Goal: Transaction & Acquisition: Purchase product/service

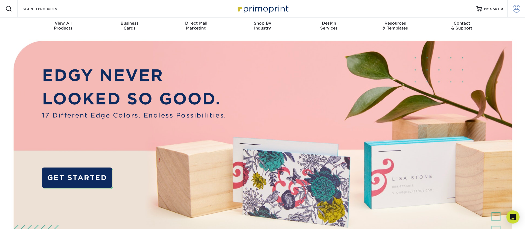
drag, startPoint x: 518, startPoint y: 8, endPoint x: 516, endPoint y: 11, distance: 3.9
click at [518, 8] on span at bounding box center [517, 9] width 8 height 8
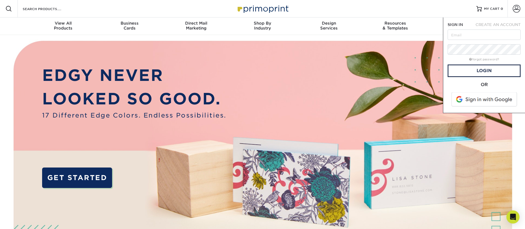
click at [471, 101] on span at bounding box center [485, 99] width 70 height 14
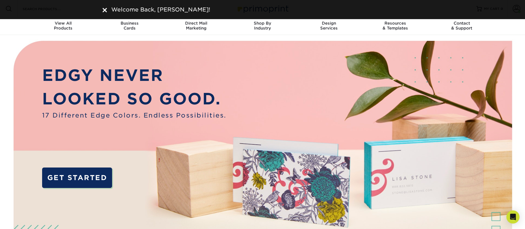
drag, startPoint x: 104, startPoint y: 8, endPoint x: 159, endPoint y: 1, distance: 55.5
click at [104, 8] on img at bounding box center [105, 10] width 4 height 4
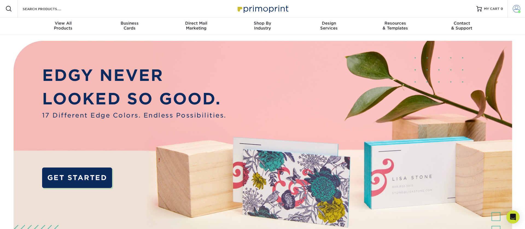
click at [517, 8] on span at bounding box center [517, 9] width 8 height 8
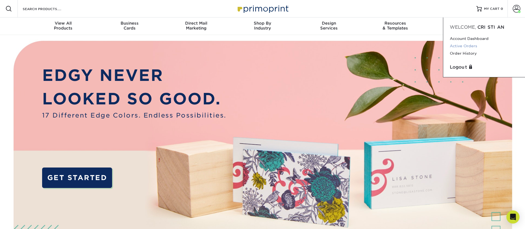
click at [470, 43] on link "Active Orders" at bounding box center [484, 45] width 69 height 7
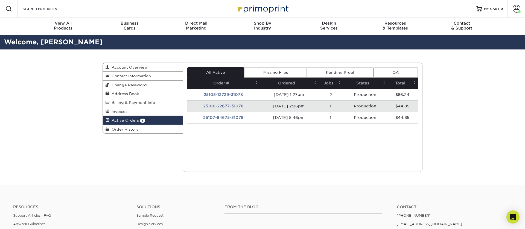
click at [278, 73] on link "Missing Files" at bounding box center [275, 72] width 63 height 10
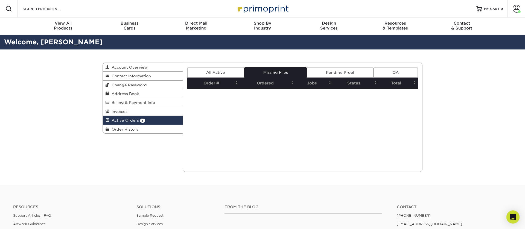
drag, startPoint x: 331, startPoint y: 72, endPoint x: 285, endPoint y: 74, distance: 46.2
click at [331, 72] on link "Pending Proof" at bounding box center [340, 72] width 66 height 10
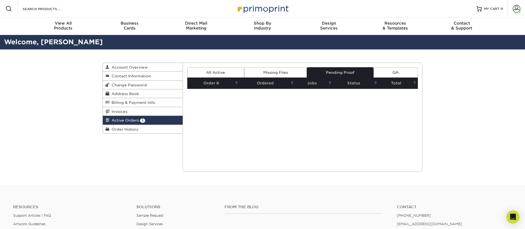
click at [217, 75] on link "All Active" at bounding box center [215, 72] width 57 height 10
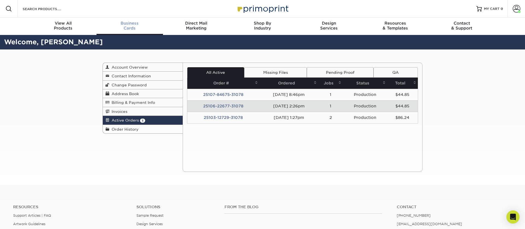
click at [130, 28] on div "Business Cards" at bounding box center [130, 26] width 66 height 10
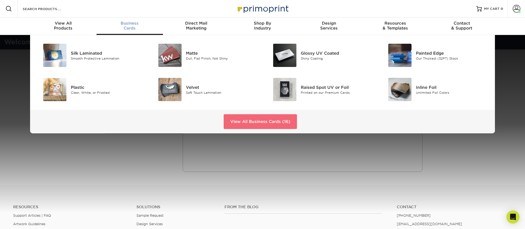
click at [243, 125] on link "View All Business Cards (16)" at bounding box center [260, 121] width 73 height 15
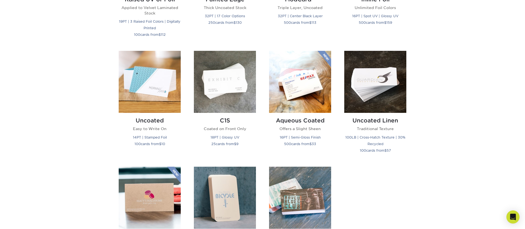
scroll to position [463, 0]
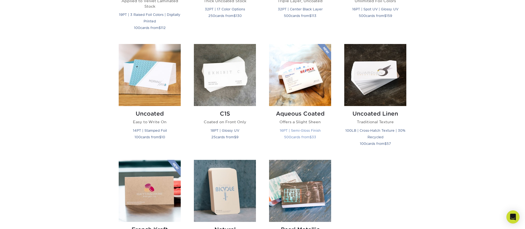
click at [310, 95] on img at bounding box center [300, 75] width 62 height 62
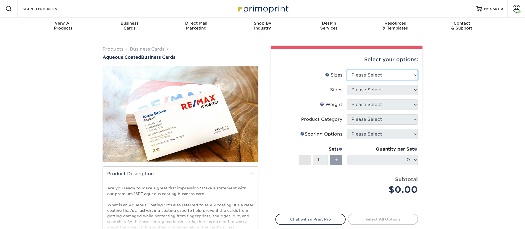
click at [388, 72] on select "Please Select 1.5" x 3.5" - Mini 1.75" x 3.5" - Mini 2" x 3" - Mini 2" x 3.5" -…" at bounding box center [382, 75] width 71 height 10
select select "2.00x3.50"
click at [347, 70] on select "Please Select 1.5" x 3.5" - Mini 1.75" x 3.5" - Mini 2" x 3" - Mini 2" x 3.5" -…" at bounding box center [382, 75] width 71 height 10
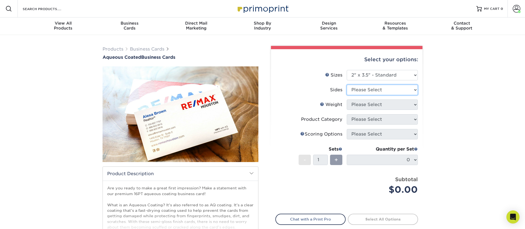
click at [369, 90] on select "Please Select Print Both Sides Print Front Only" at bounding box center [382, 90] width 71 height 10
select select "13abbda7-1d64-4f25-8bb2-c179b224825d"
click at [347, 85] on select "Please Select Print Both Sides Print Front Only" at bounding box center [382, 90] width 71 height 10
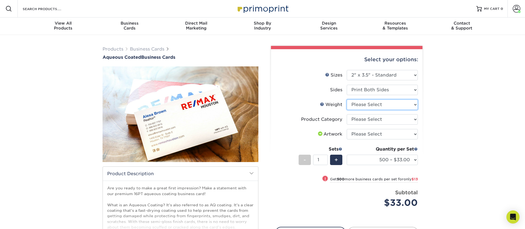
click at [371, 103] on select "Please Select 16PT" at bounding box center [382, 105] width 71 height 10
select select "16PT"
click at [347, 100] on select "Please Select 16PT" at bounding box center [382, 105] width 71 height 10
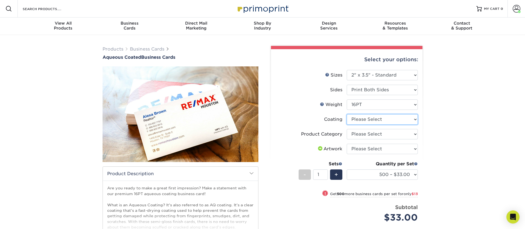
click at [368, 120] on select at bounding box center [382, 119] width 71 height 10
select select "d41dab50-ff65-4f4f-bb17-2afe4d36ae33"
click at [347, 114] on select at bounding box center [382, 119] width 71 height 10
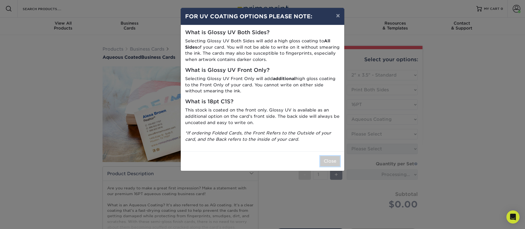
drag, startPoint x: 334, startPoint y: 159, endPoint x: 349, endPoint y: 147, distance: 19.4
click at [334, 159] on button "Close" at bounding box center [330, 161] width 20 height 10
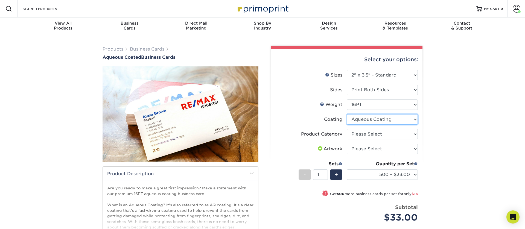
click at [369, 122] on select at bounding box center [382, 119] width 71 height 10
click at [347, 114] on select at bounding box center [382, 119] width 71 height 10
click at [368, 133] on select "Please Select Business Cards" at bounding box center [382, 134] width 71 height 10
select select "3b5148f1-0588-4f88-a218-97bcfdce65c1"
click at [347, 129] on select "Please Select Business Cards" at bounding box center [382, 134] width 71 height 10
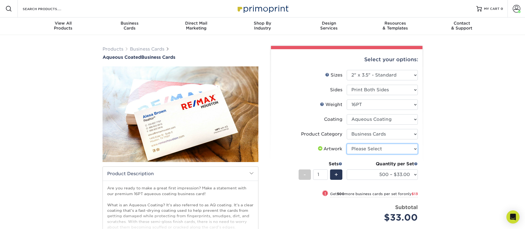
click at [368, 148] on select "Please Select I will upload files I need a design - $100" at bounding box center [382, 149] width 71 height 10
select select "upload"
click at [347, 144] on select "Please Select I will upload files I need a design - $100" at bounding box center [382, 149] width 71 height 10
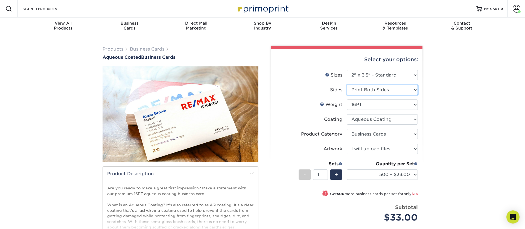
click at [377, 92] on select "Please Select Print Both Sides Print Front Only" at bounding box center [382, 90] width 71 height 10
select select "32d3c223-f82c-492b-b915-ba065a00862f"
click at [347, 85] on select "Please Select Print Both Sides Print Front Only" at bounding box center [382, 90] width 71 height 10
select select "-1"
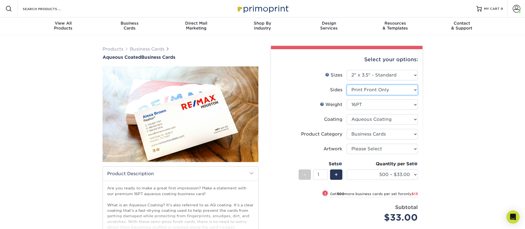
select select "-1"
click at [378, 92] on select "Please Select Print Both Sides Print Front Only" at bounding box center [382, 90] width 71 height 10
click at [347, 85] on select "Please Select Print Both Sides Print Front Only" at bounding box center [382, 90] width 71 height 10
click at [374, 89] on select "Please Select Print Both Sides Print Front Only" at bounding box center [382, 90] width 71 height 10
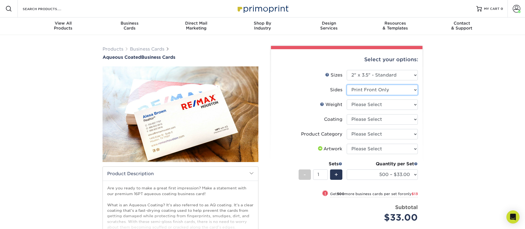
select select "13abbda7-1d64-4f25-8bb2-c179b224825d"
click at [347, 85] on select "Please Select Print Both Sides Print Front Only" at bounding box center [382, 90] width 71 height 10
click at [371, 101] on select "Please Select 16PT" at bounding box center [382, 105] width 71 height 10
select select "16PT"
click at [347, 100] on select "Please Select 16PT" at bounding box center [382, 105] width 71 height 10
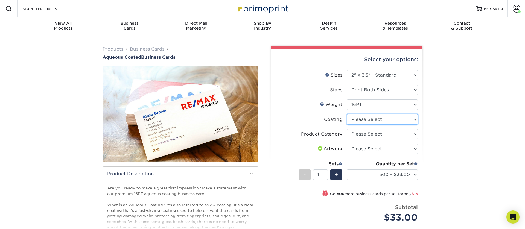
click at [369, 119] on select at bounding box center [382, 119] width 71 height 10
select select "d41dab50-ff65-4f4f-bb17-2afe4d36ae33"
click at [347, 114] on select at bounding box center [382, 119] width 71 height 10
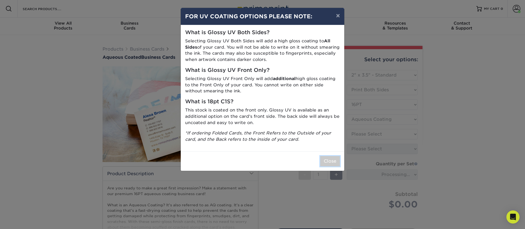
click at [327, 163] on button "Close" at bounding box center [330, 161] width 20 height 10
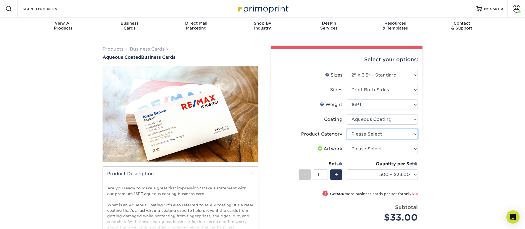
click at [367, 137] on select "Please Select Business Cards" at bounding box center [382, 134] width 71 height 10
select select "3b5148f1-0588-4f88-a218-97bcfdce65c1"
click at [347, 129] on select "Please Select Business Cards" at bounding box center [382, 134] width 71 height 10
click at [367, 149] on select "Please Select I will upload files I need a design - $100" at bounding box center [382, 149] width 71 height 10
select select "upload"
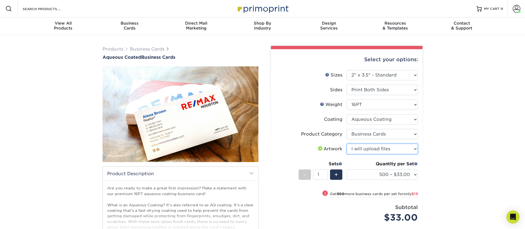
click at [347, 144] on select "Please Select I will upload files I need a design - $100" at bounding box center [382, 149] width 71 height 10
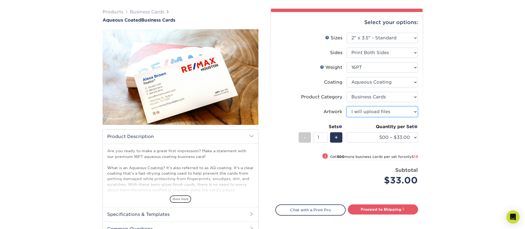
scroll to position [63, 0]
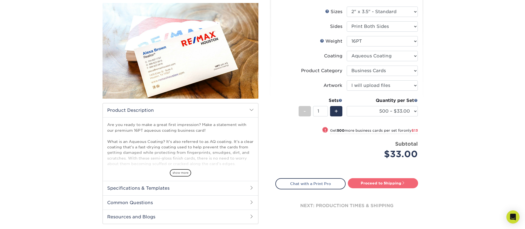
click at [376, 183] on link "Proceed to Shipping" at bounding box center [383, 183] width 70 height 10
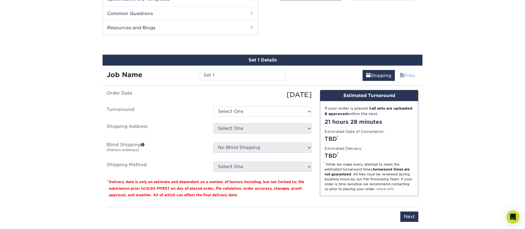
scroll to position [261, 0]
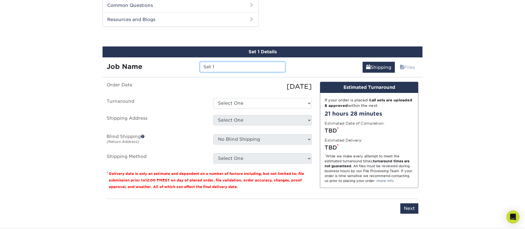
drag, startPoint x: 215, startPoint y: 67, endPoint x: 179, endPoint y: 62, distance: 35.5
click at [179, 63] on div "Job Name Set 1" at bounding box center [196, 67] width 187 height 10
type input "[PERSON_NAME]"
click at [238, 105] on select "Select One 2-4 Business Days 2 Day Next Business Day" at bounding box center [262, 103] width 98 height 10
select select "6247fa13-6ec4-4bd5-81ce-27fae4b5d043"
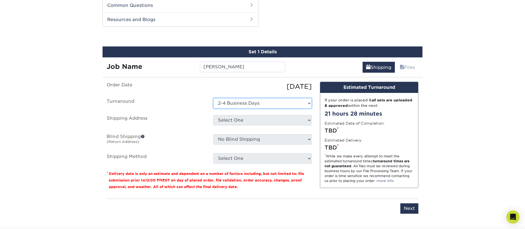
click at [213, 98] on select "Select One 2-4 Business Days 2 Day Next Business Day" at bounding box center [262, 103] width 98 height 10
click at [239, 120] on select "Select One 176 S Mountain View Abraham Romero ACO GENERAL CONSTRUCTION Adrian M…" at bounding box center [262, 120] width 98 height 10
select select "277372"
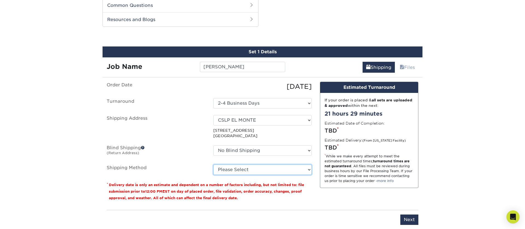
click at [243, 169] on select "Please Select Ground Shipping (+$8.96) 3 Day Shipping Service (+$15.36) 2 Day A…" at bounding box center [262, 170] width 98 height 10
select select "03"
click at [213, 165] on select "Please Select Ground Shipping (+$8.96) 3 Day Shipping Service (+$15.36) 2 Day A…" at bounding box center [262, 170] width 98 height 10
click at [357, 205] on div "Design Estimated Turnaround If your order is placed & all sets are uploaded & a…" at bounding box center [369, 144] width 107 height 124
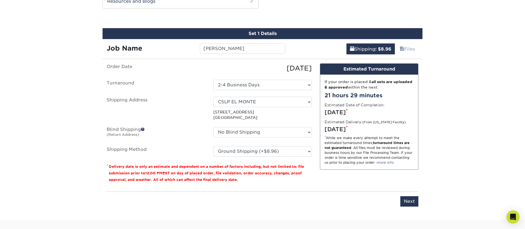
scroll to position [281, 0]
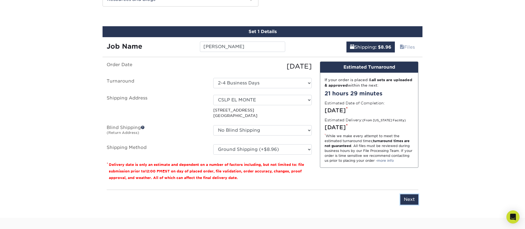
click at [406, 202] on input "Next" at bounding box center [409, 199] width 18 height 10
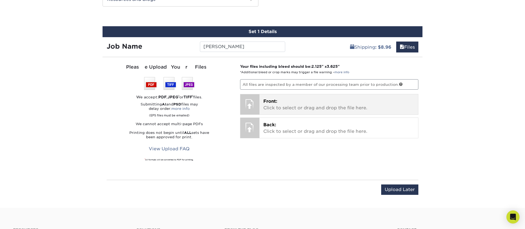
click at [293, 104] on p "Front: Click to select or drag and drop the file here." at bounding box center [338, 104] width 151 height 13
click at [275, 105] on p "Front: Click to select or drag and drop the file here." at bounding box center [338, 104] width 151 height 13
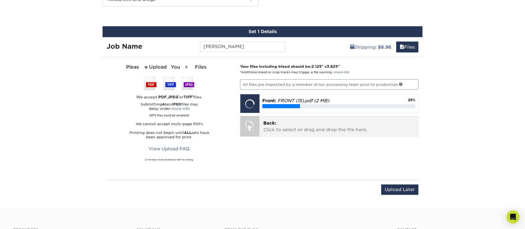
click at [281, 126] on p "Back: Click to select or drag and drop the file here." at bounding box center [338, 126] width 151 height 13
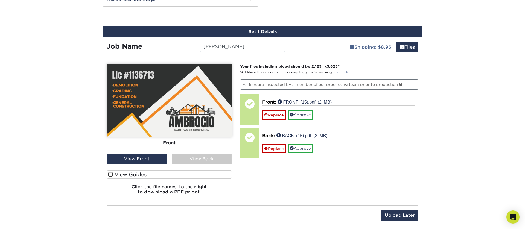
click at [199, 158] on div "View Back" at bounding box center [202, 159] width 60 height 10
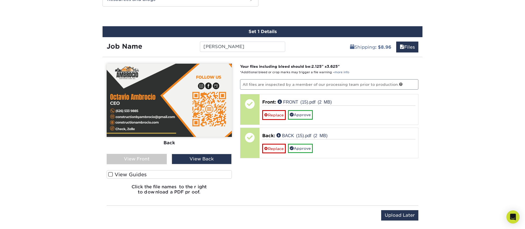
click at [145, 155] on div "View Front" at bounding box center [137, 159] width 60 height 10
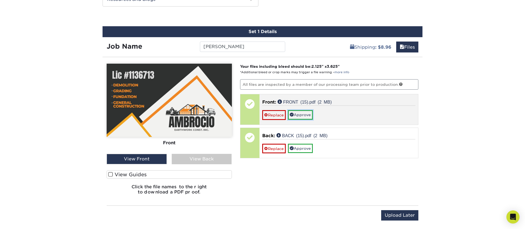
click at [305, 113] on link "Approve" at bounding box center [300, 114] width 25 height 9
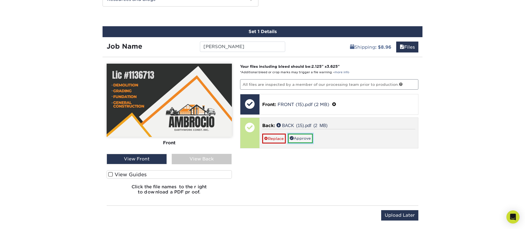
click at [302, 136] on link "Approve" at bounding box center [300, 138] width 25 height 9
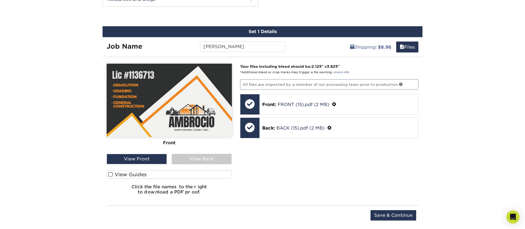
click at [113, 176] on span at bounding box center [110, 174] width 5 height 5
click at [0, 0] on input "View Guides" at bounding box center [0, 0] width 0 height 0
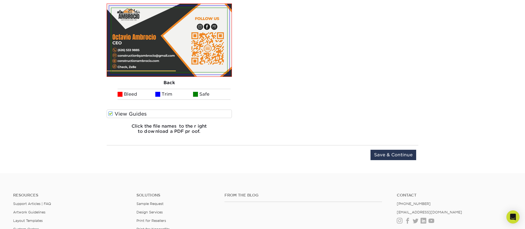
scroll to position [450, 0]
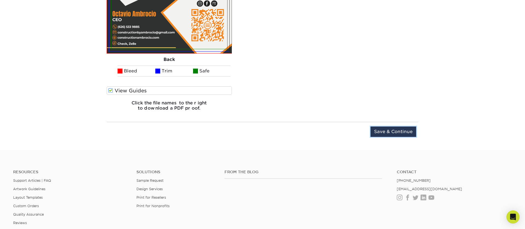
click at [390, 129] on input "Save & Continue" at bounding box center [394, 132] width 46 height 10
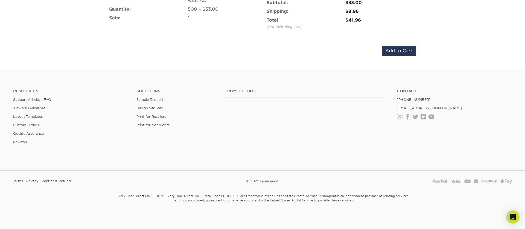
scroll to position [369, 0]
click at [402, 52] on input "Add to Cart" at bounding box center [399, 51] width 34 height 10
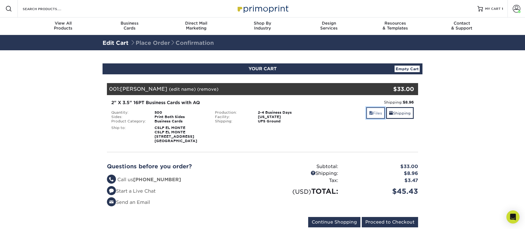
click at [374, 115] on link "Files" at bounding box center [375, 113] width 19 height 12
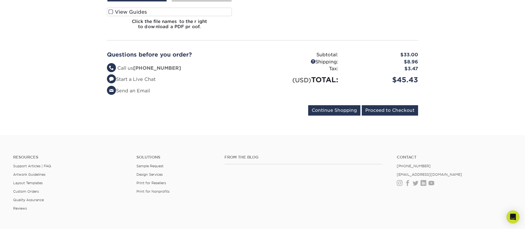
scroll to position [182, 0]
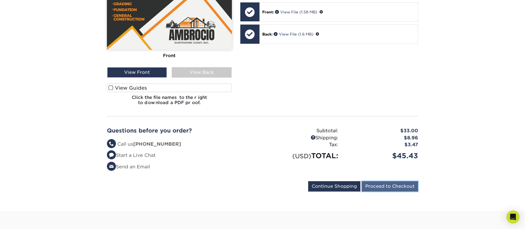
click at [386, 187] on input "Proceed to Checkout" at bounding box center [390, 186] width 56 height 10
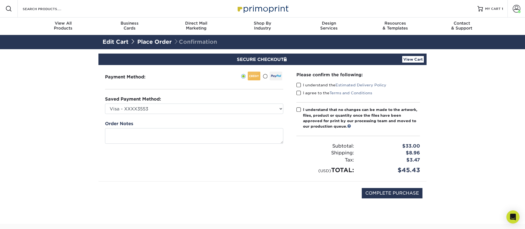
drag, startPoint x: 298, startPoint y: 84, endPoint x: 298, endPoint y: 92, distance: 8.2
click at [298, 84] on span at bounding box center [298, 85] width 5 height 5
click at [0, 0] on input "I understand the Estimated Delivery Policy" at bounding box center [0, 0] width 0 height 0
click at [298, 95] on span at bounding box center [298, 93] width 5 height 5
click at [0, 0] on input "I agree to the Terms and Conditions" at bounding box center [0, 0] width 0 height 0
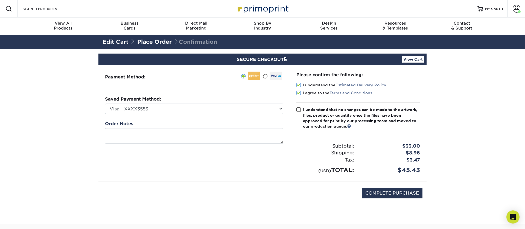
click at [298, 108] on span at bounding box center [298, 109] width 5 height 5
click at [0, 0] on input "I understand that no changes can be made to the artwork, files, product or quan…" at bounding box center [0, 0] width 0 height 0
click at [300, 110] on span at bounding box center [298, 109] width 5 height 5
click at [0, 0] on input "I understand that no changes can be made to the artwork, files, product or quan…" at bounding box center [0, 0] width 0 height 0
drag, startPoint x: 299, startPoint y: 109, endPoint x: 330, endPoint y: 152, distance: 53.7
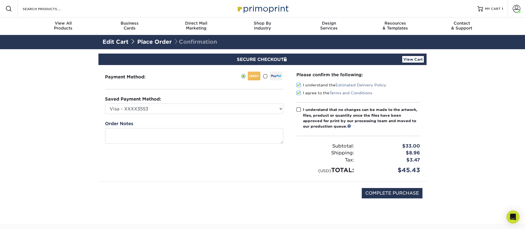
click at [299, 109] on span at bounding box center [298, 109] width 5 height 5
click at [0, 0] on input "I understand that no changes can be made to the artwork, files, product or quan…" at bounding box center [0, 0] width 0 height 0
click at [392, 194] on input "COMPLETE PURCHASE" at bounding box center [392, 193] width 61 height 10
type input "PROCESSING, PLEASE WAIT..."
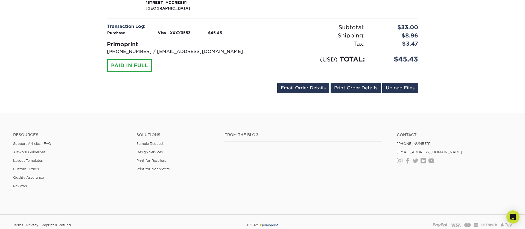
scroll to position [211, 0]
